Goal: Transaction & Acquisition: Purchase product/service

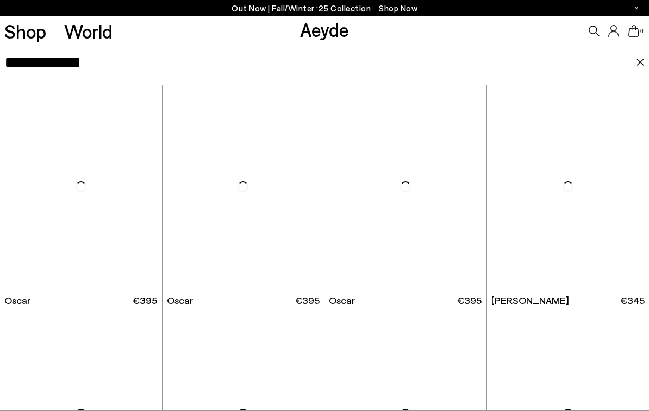
type input "**********"
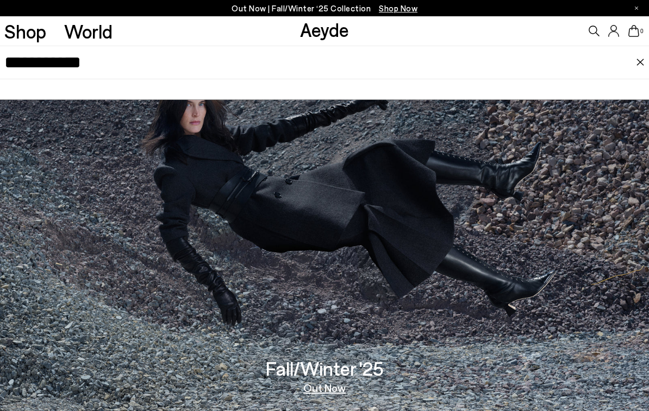
click at [351, 72] on input "**********" at bounding box center [319, 62] width 631 height 33
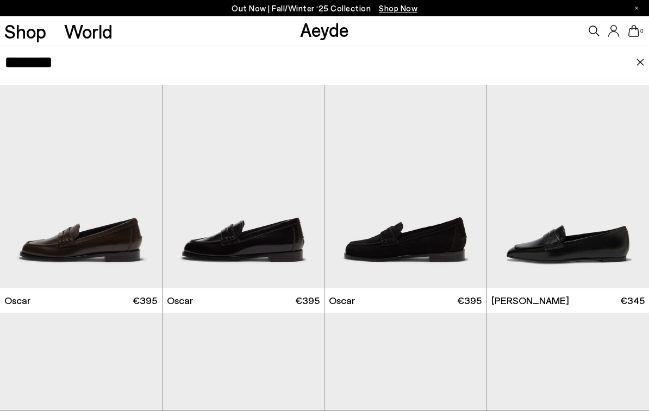
type input "******"
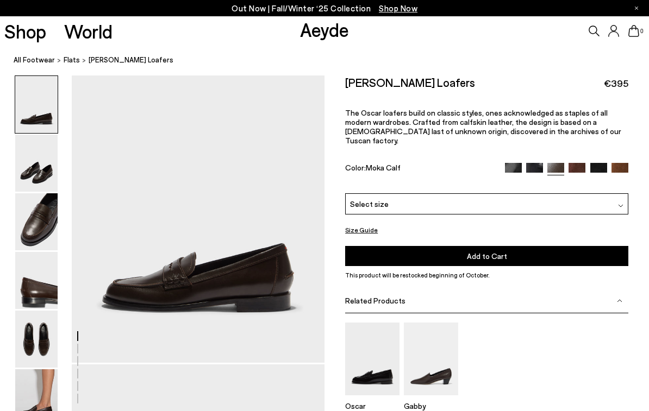
scroll to position [48, 0]
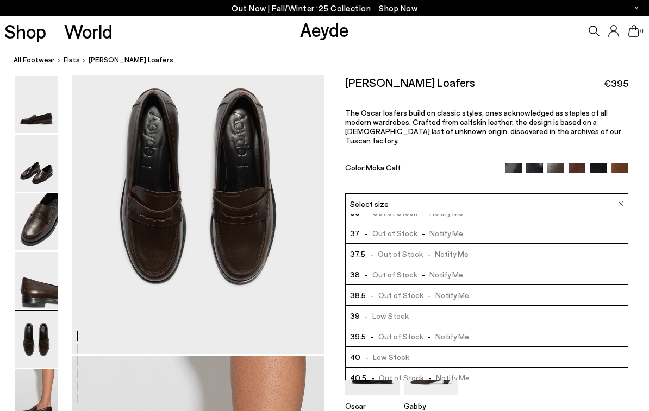
scroll to position [6, 0]
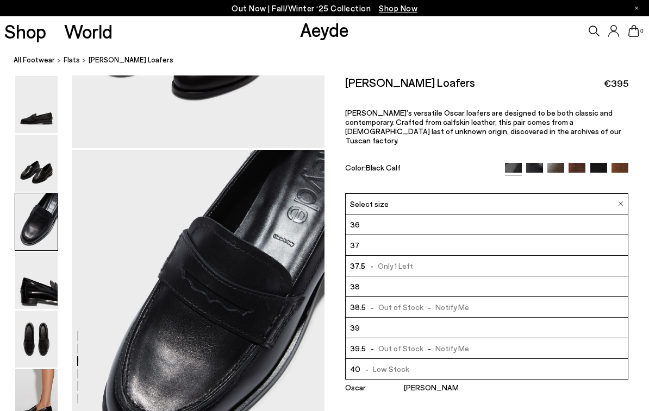
scroll to position [650, 0]
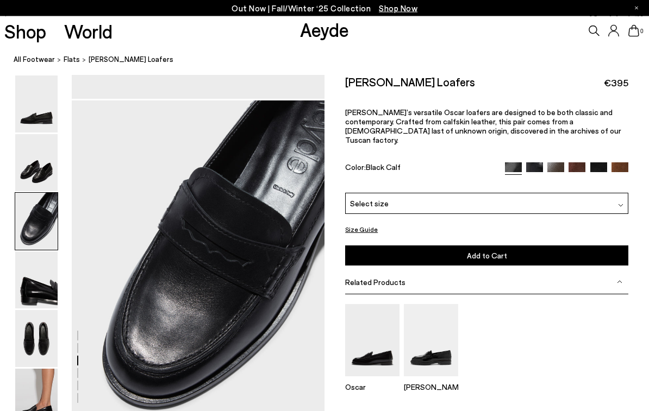
click at [534, 146] on div "Oscar Leather Loafers €395 Aeyde’s versatile Oscar loafers are designed to be b…" at bounding box center [486, 134] width 283 height 118
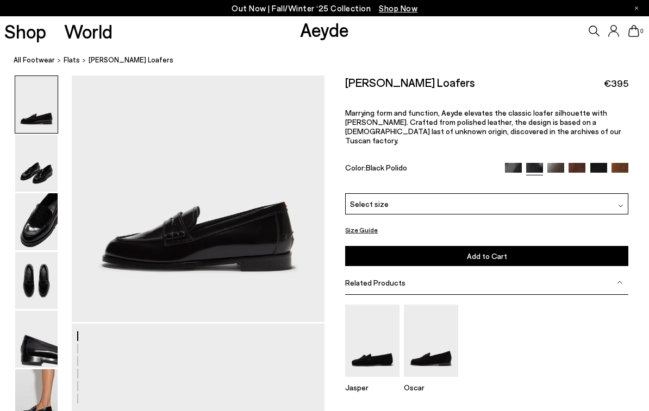
scroll to position [89, 0]
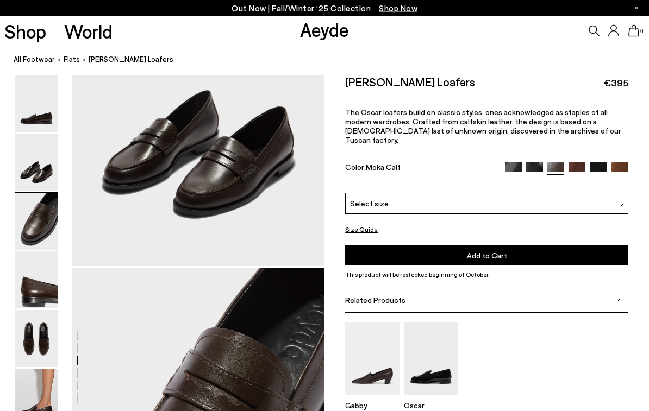
scroll to position [677, 0]
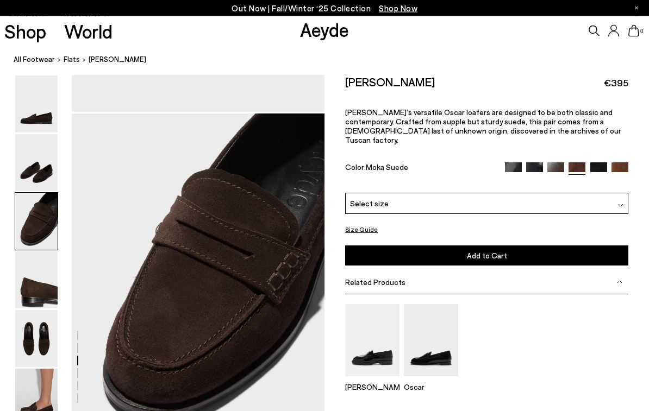
scroll to position [677, 0]
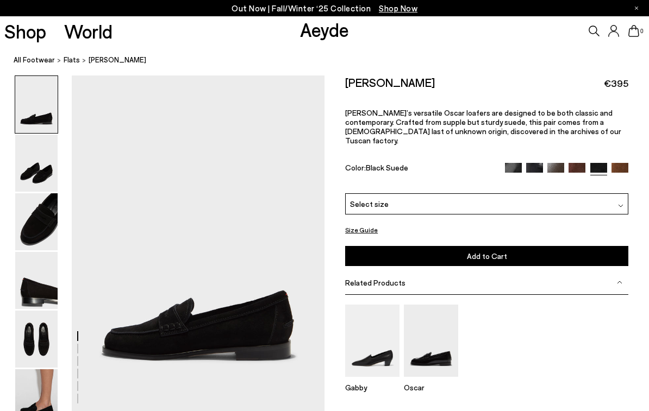
scroll to position [677, 0]
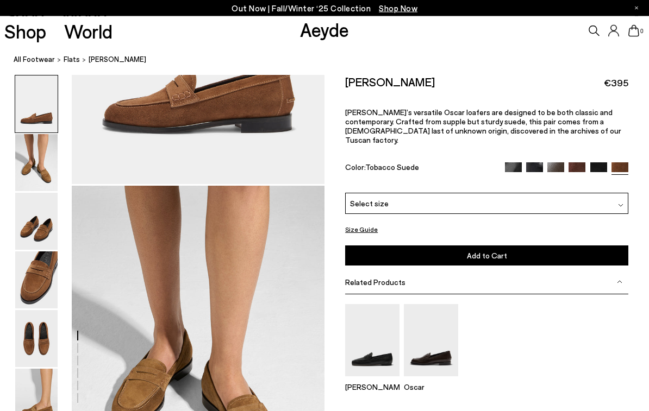
scroll to position [339, 0]
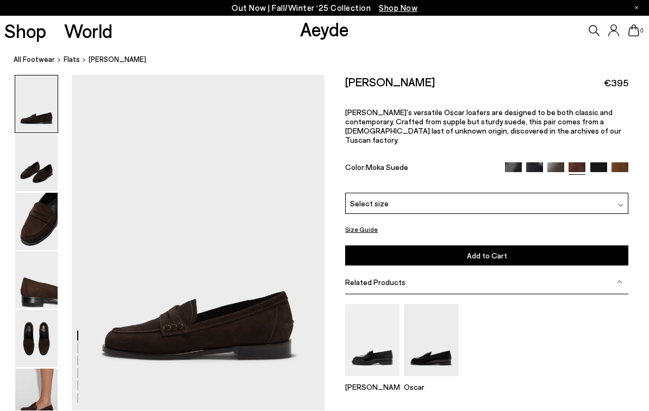
scroll to position [1, 0]
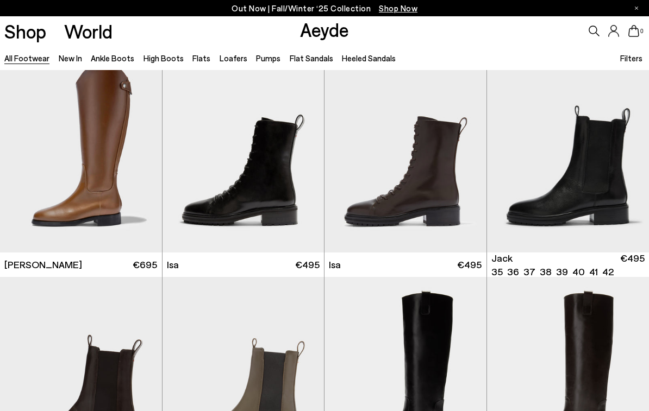
scroll to position [5504, 0]
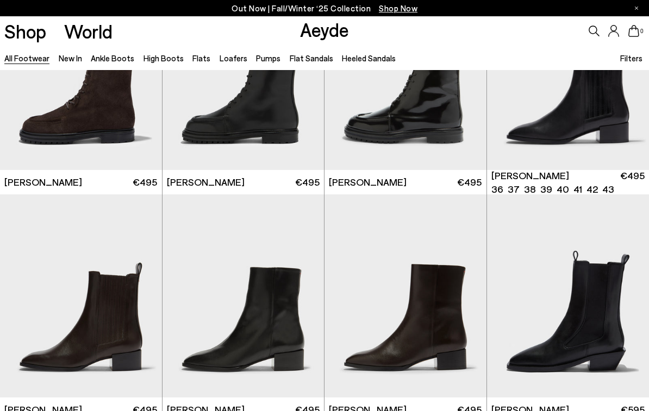
scroll to position [6270, 0]
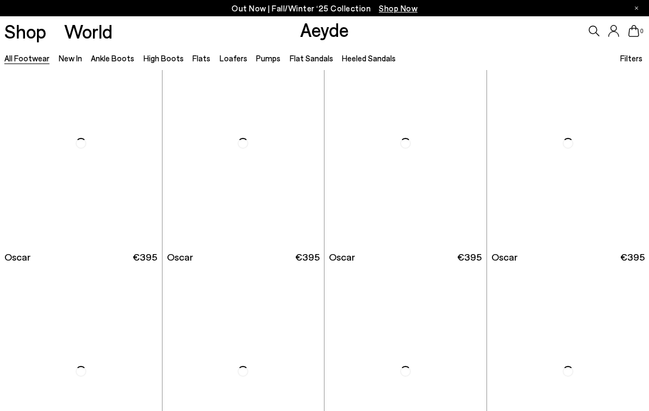
scroll to position [8012, 0]
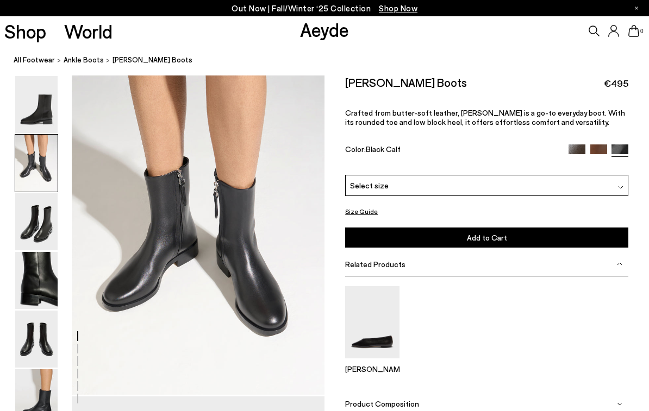
scroll to position [355, 0]
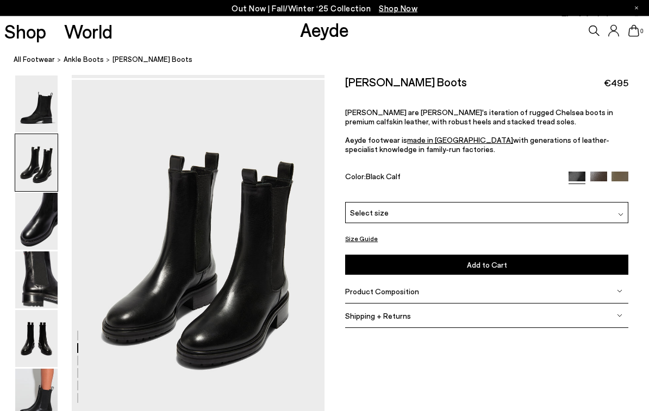
scroll to position [339, 0]
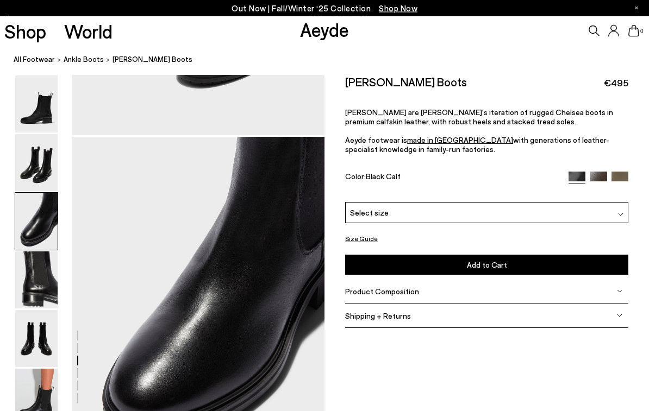
scroll to position [677, 0]
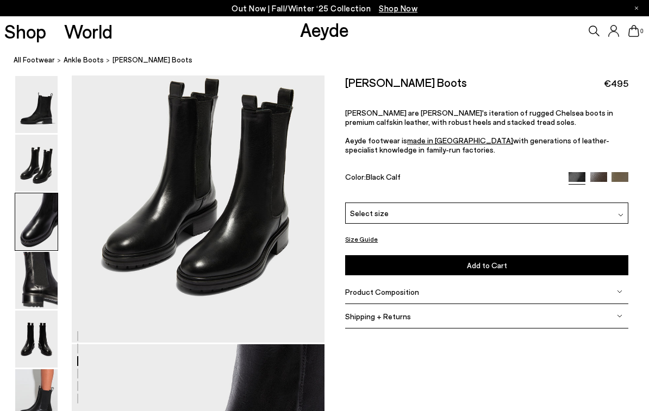
click at [37, 378] on img at bounding box center [36, 397] width 42 height 57
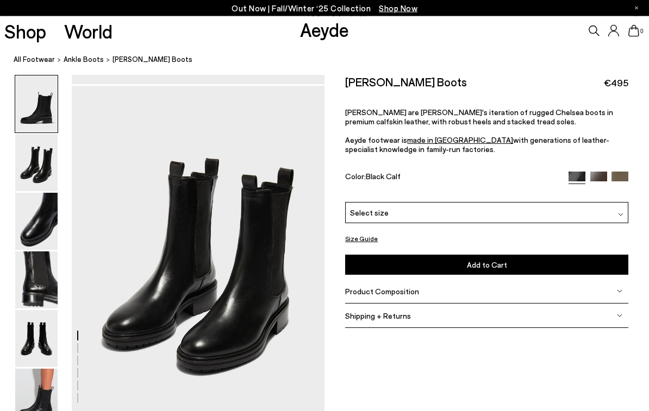
scroll to position [339, 0]
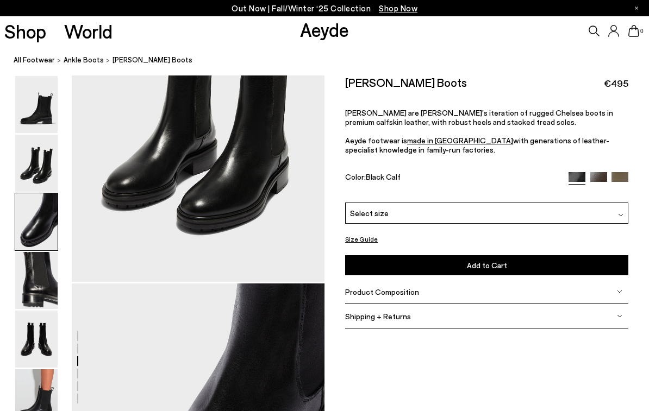
click at [26, 93] on img at bounding box center [36, 104] width 42 height 57
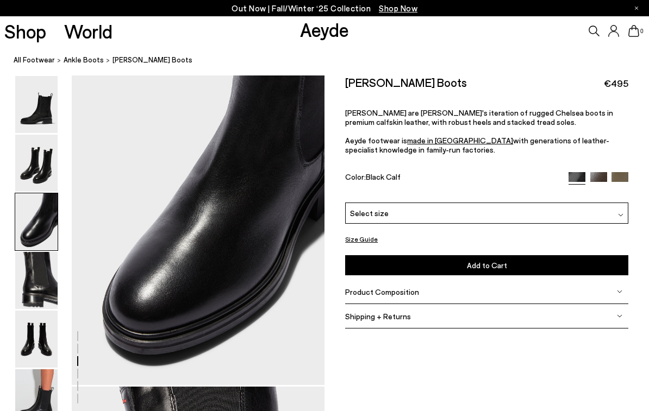
scroll to position [677, 0]
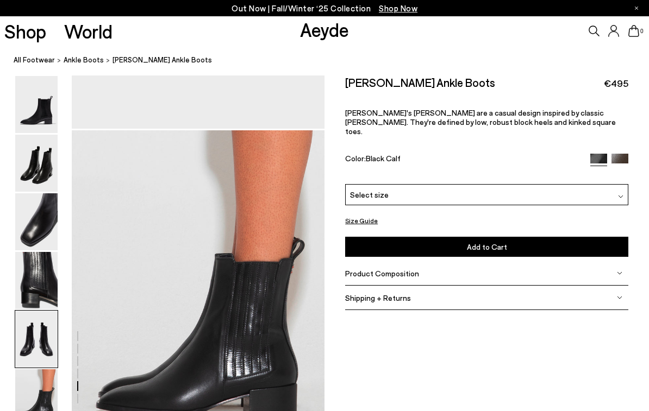
scroll to position [1628, 0]
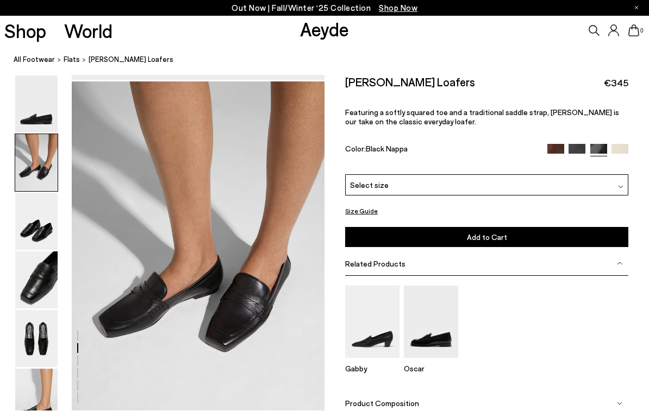
scroll to position [339, 0]
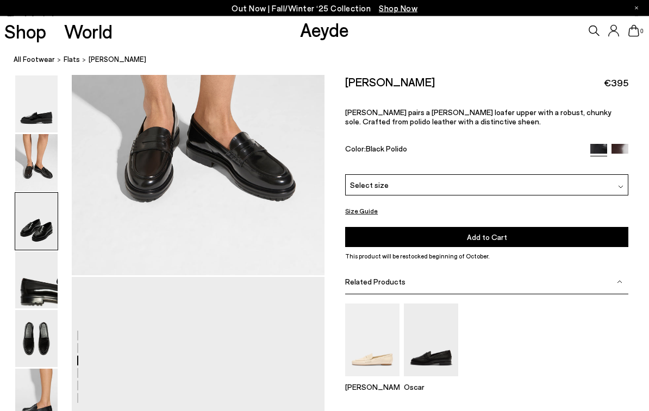
scroll to position [677, 0]
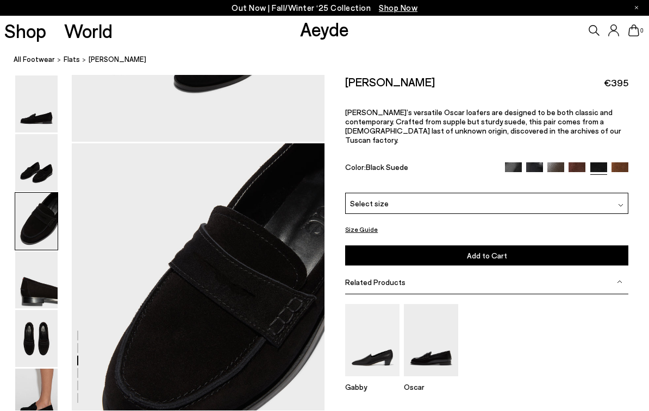
scroll to position [677, 0]
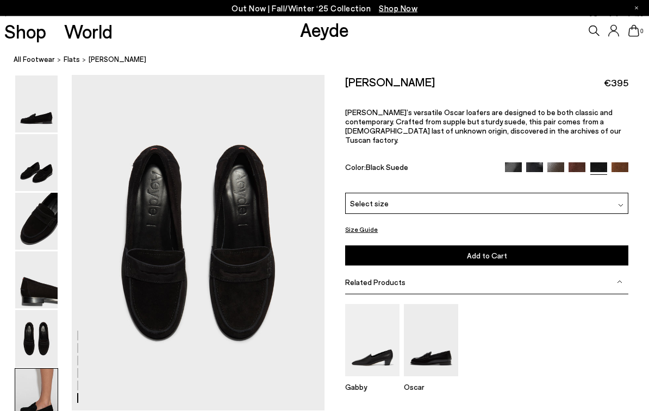
click at [43, 242] on img at bounding box center [36, 221] width 42 height 57
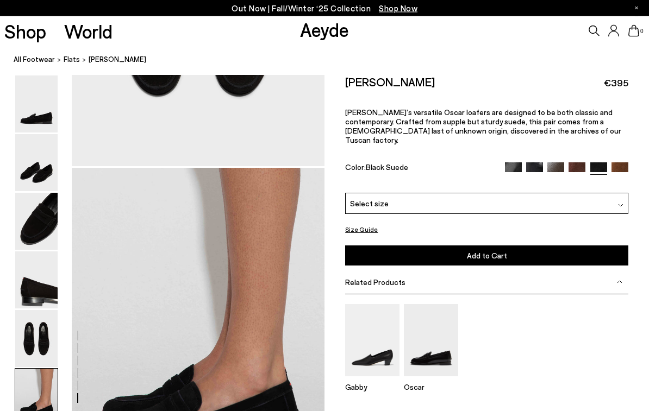
scroll to position [1566, 0]
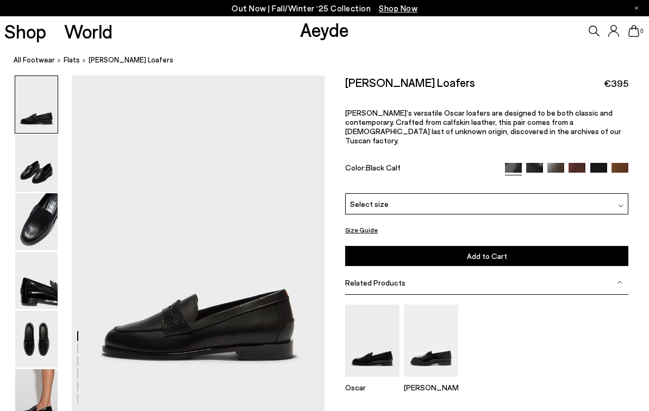
scroll to position [339, 0]
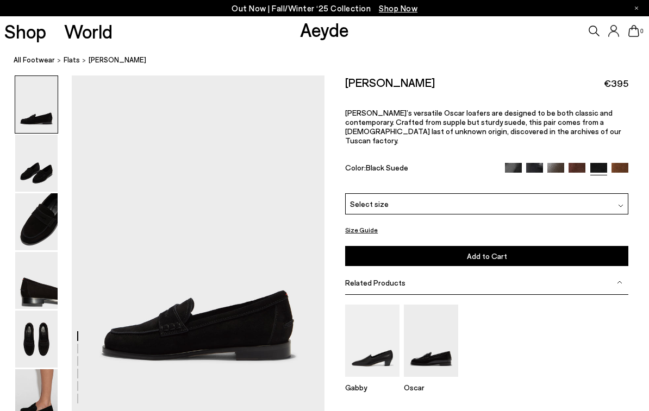
scroll to position [1, 0]
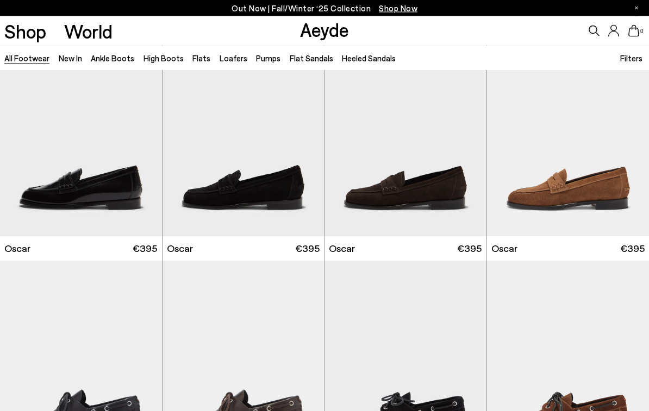
scroll to position [8008, 0]
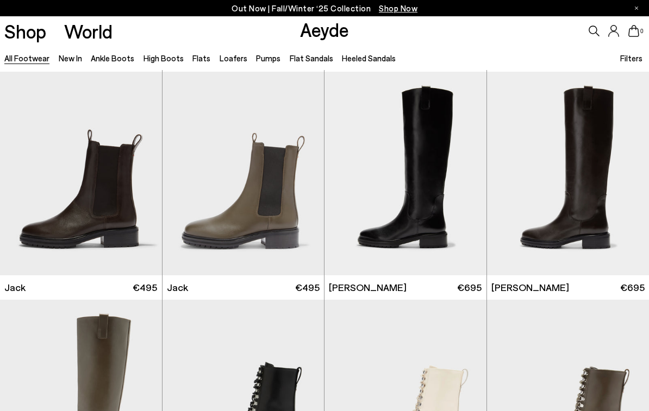
scroll to position [5703, 0]
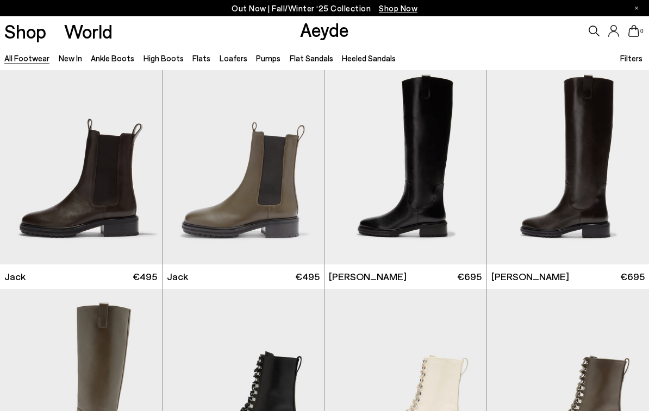
click at [574, 51] on div "All Footwear New In Ankle Boots High Boots Flats Loafers Pumps Flat Sandals Hee…" at bounding box center [324, 58] width 649 height 24
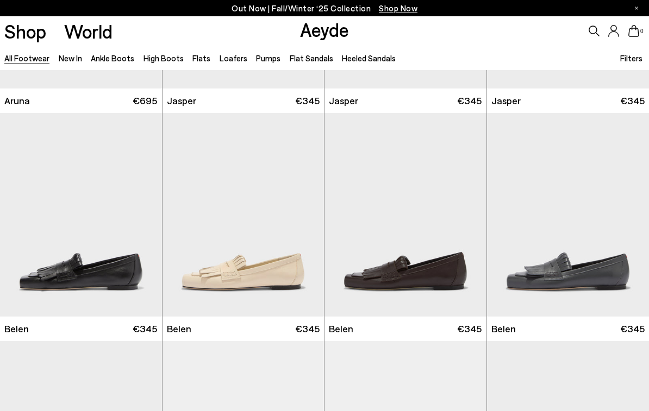
scroll to position [7259, 0]
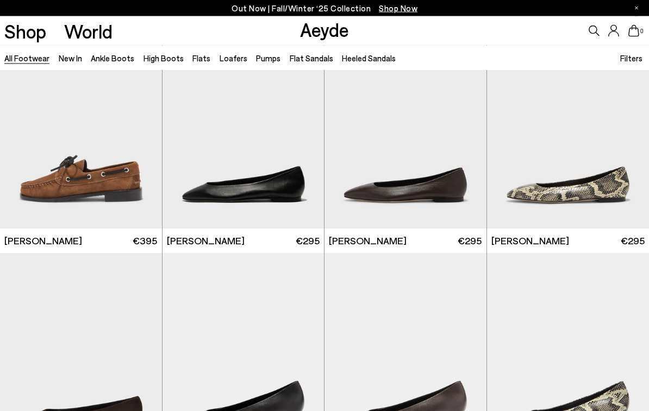
scroll to position [8480, 0]
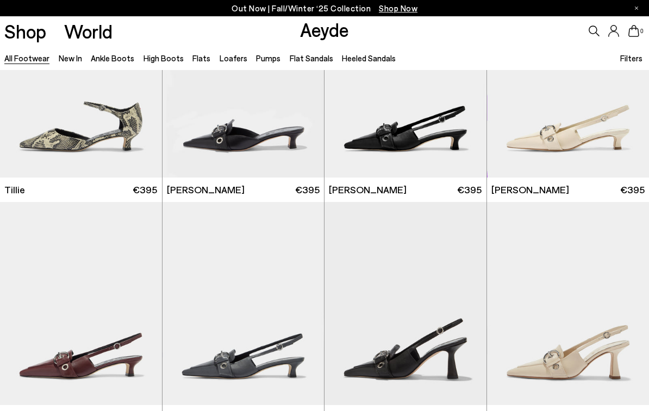
scroll to position [10002, 0]
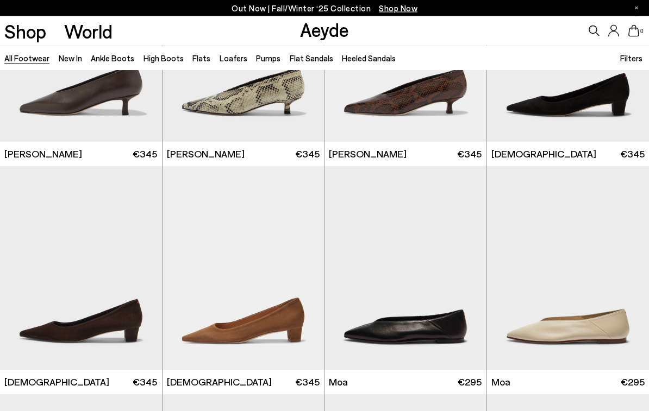
scroll to position [11336, 0]
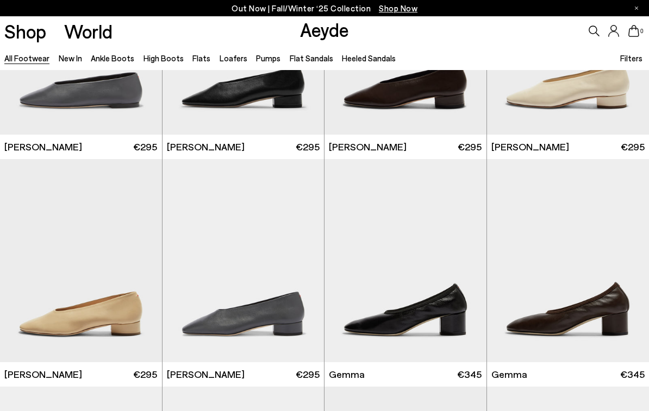
scroll to position [13358, 0]
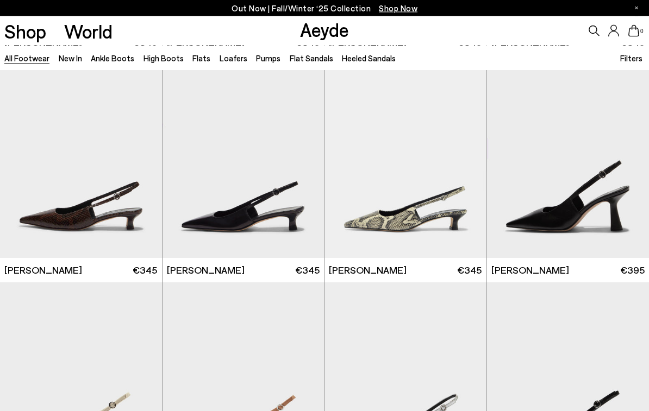
scroll to position [14030, 0]
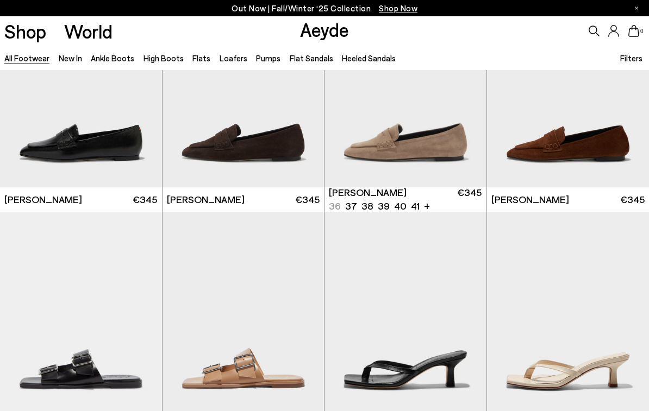
scroll to position [15818, 0]
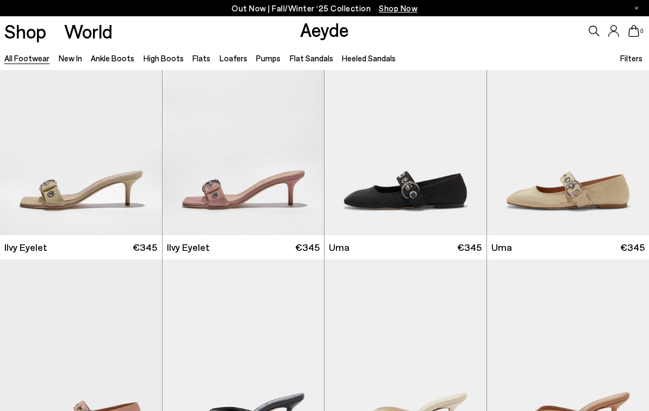
scroll to position [16743, 0]
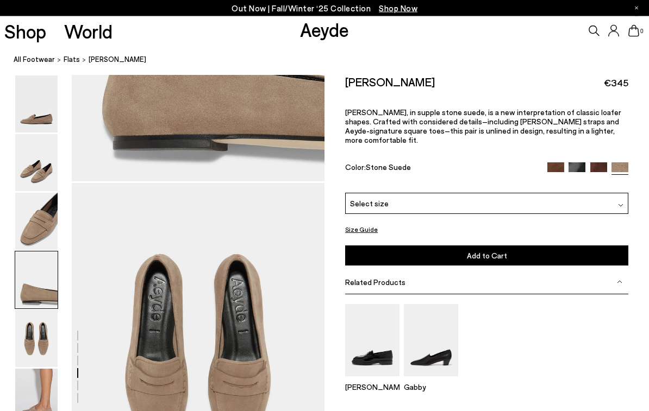
scroll to position [1238, 0]
